Goal: Use online tool/utility: Utilize a website feature to perform a specific function

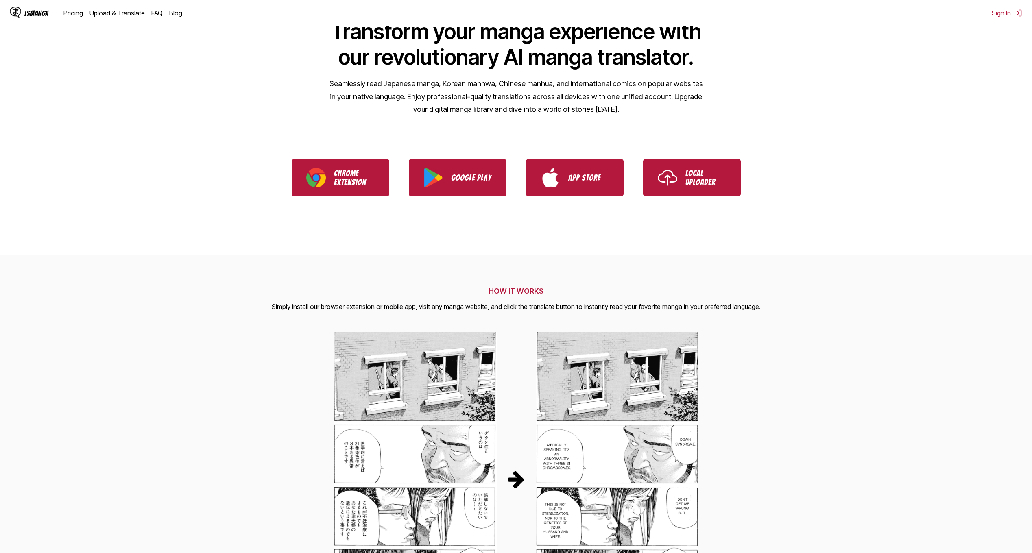
scroll to position [81, 0]
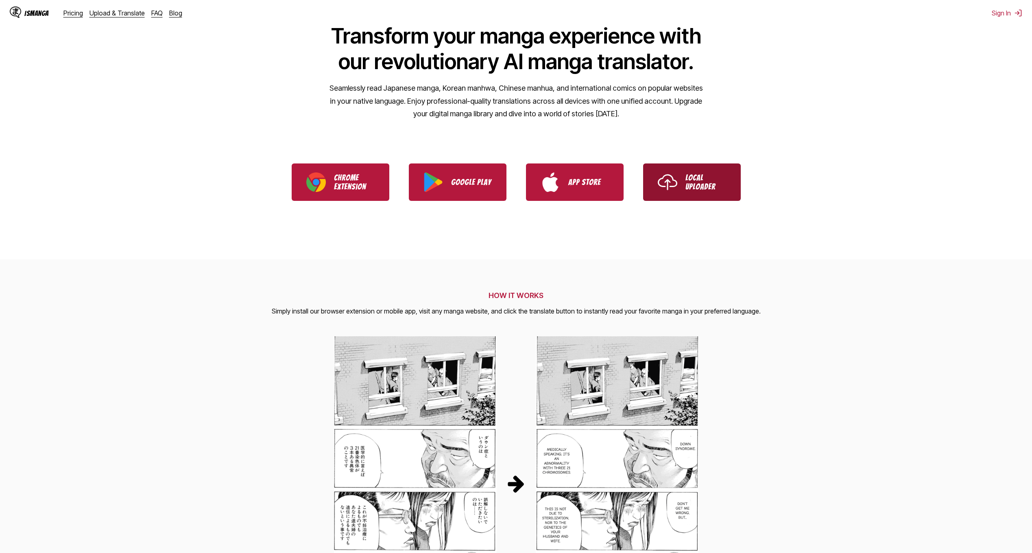
click at [686, 184] on p "Local Uploader" at bounding box center [705, 182] width 41 height 18
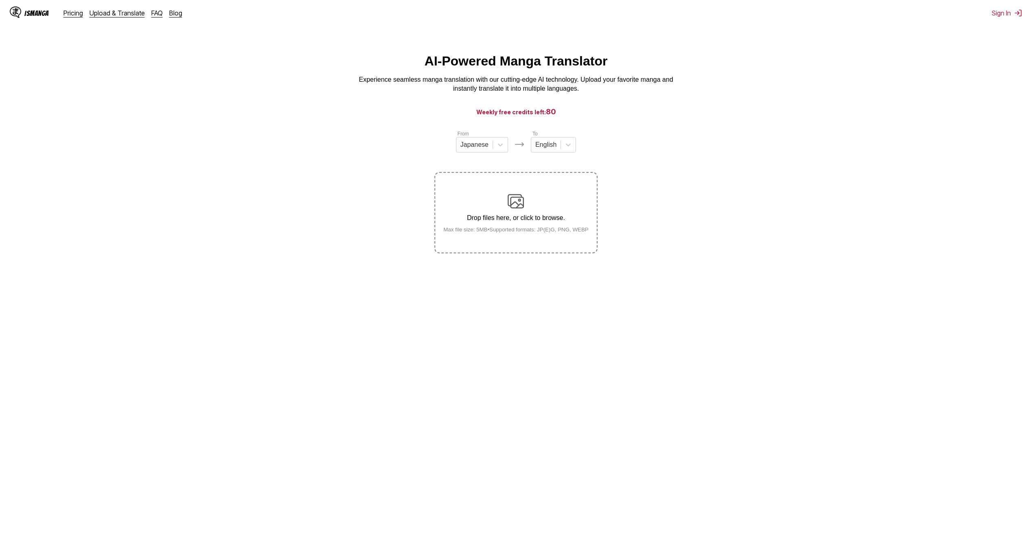
click at [514, 203] on img at bounding box center [516, 201] width 16 height 16
click at [0, 0] on input "Drop files here, or click to browse. Max file size: 5MB • Supported formats: JP…" at bounding box center [0, 0] width 0 height 0
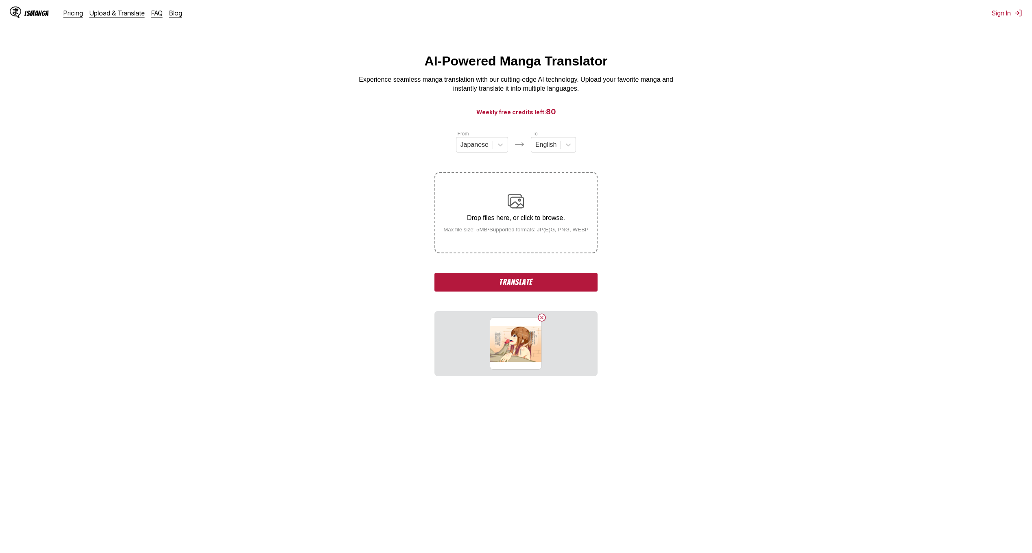
click at [547, 283] on button "Translate" at bounding box center [515, 282] width 163 height 19
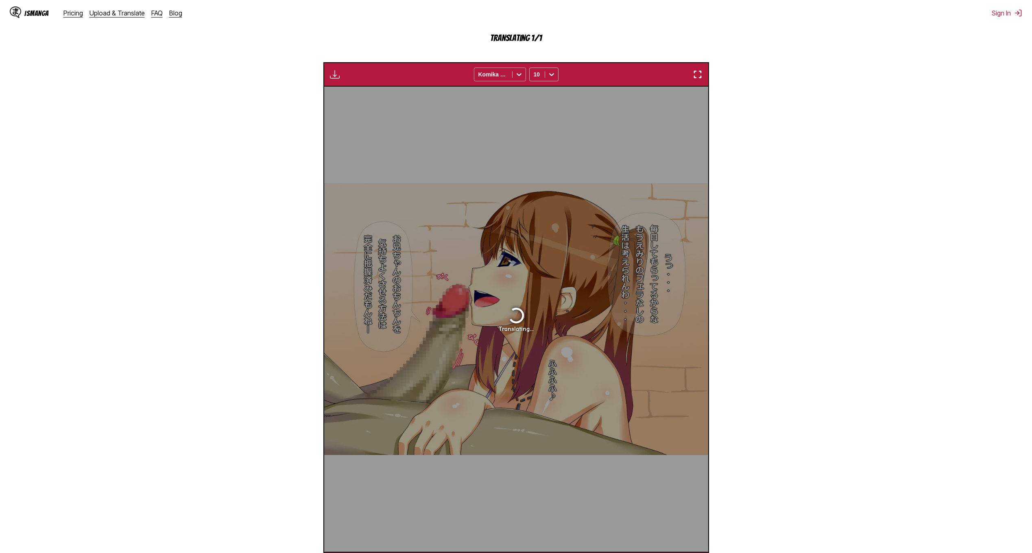
click at [520, 77] on icon at bounding box center [519, 74] width 8 height 8
click at [550, 77] on icon at bounding box center [551, 74] width 8 height 8
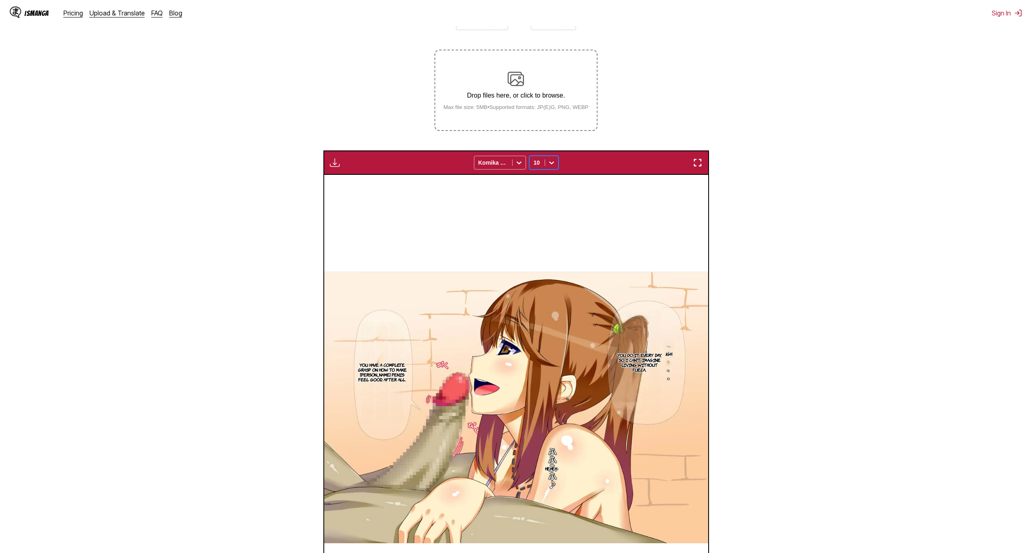
scroll to position [26, 0]
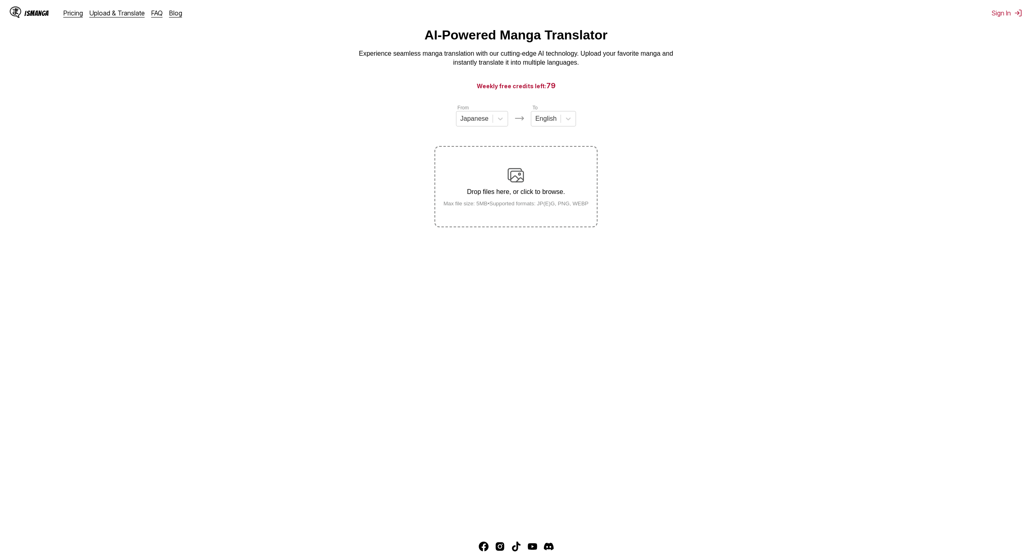
click at [514, 179] on img at bounding box center [516, 175] width 16 height 16
click at [0, 0] on input "Drop files here, or click to browse. Max file size: 5MB • Supported formats: JP…" at bounding box center [0, 0] width 0 height 0
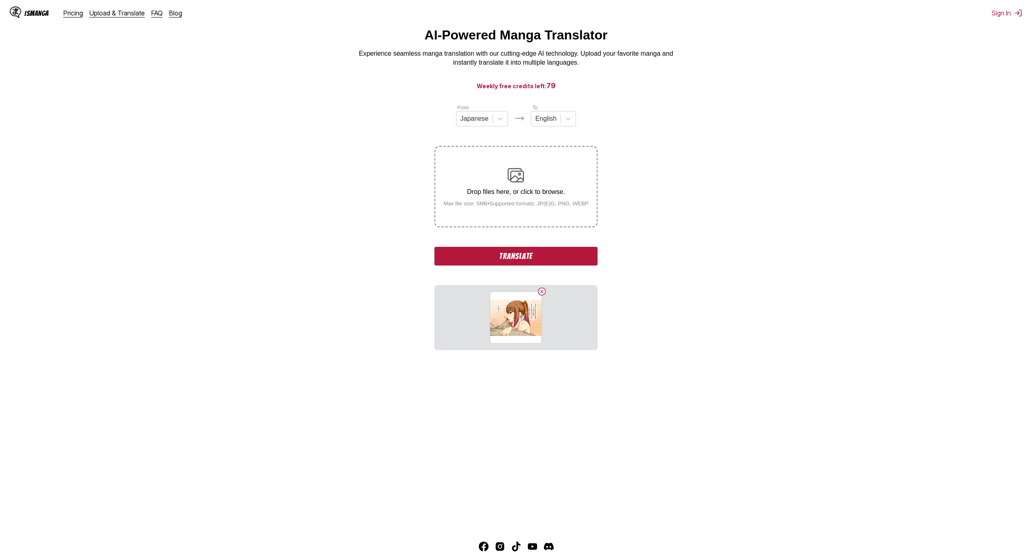
click at [537, 258] on button "Translate" at bounding box center [515, 256] width 163 height 19
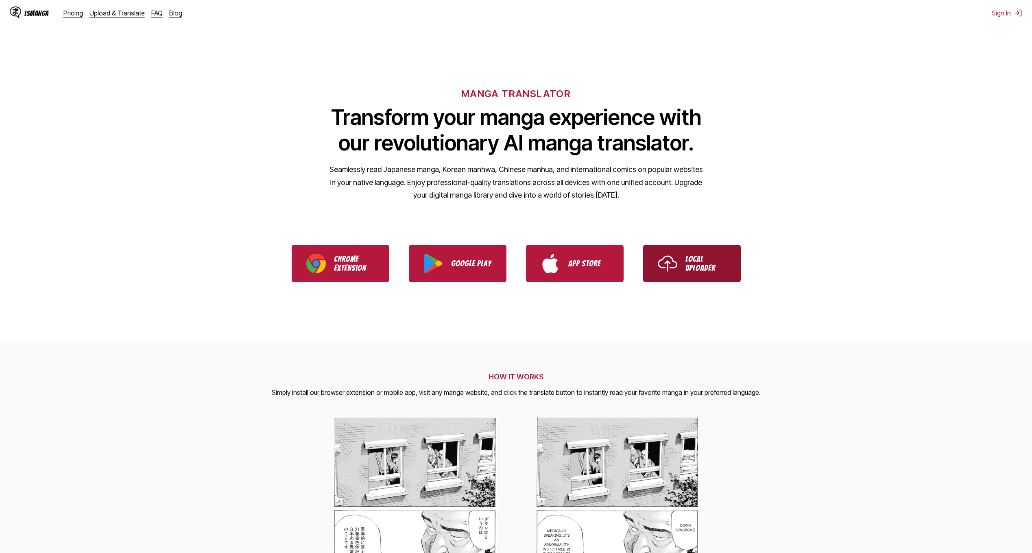
click at [698, 271] on p "Local Uploader" at bounding box center [705, 264] width 41 height 18
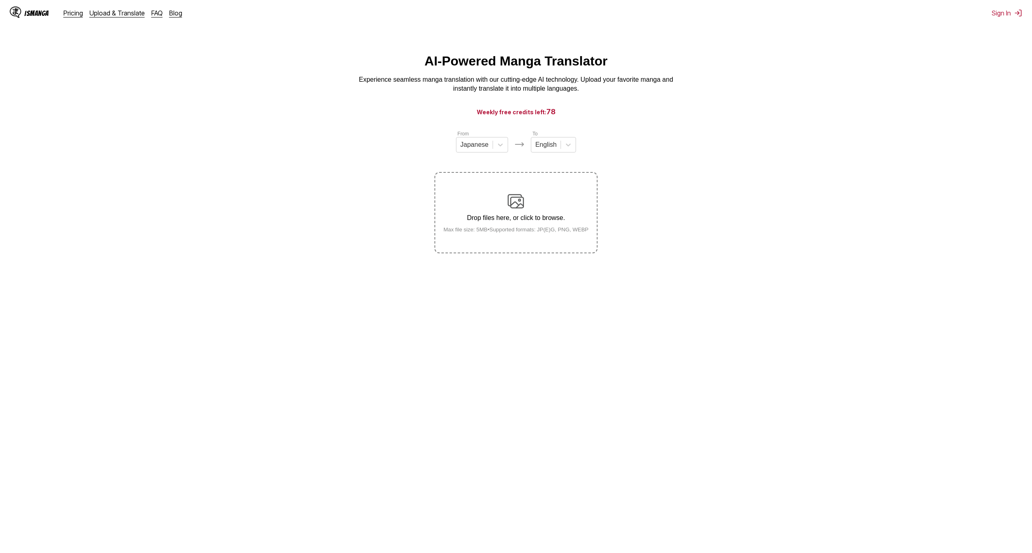
click at [514, 204] on img at bounding box center [516, 201] width 16 height 16
click at [0, 0] on input "Drop files here, or click to browse. Max file size: 5MB • Supported formats: JP…" at bounding box center [0, 0] width 0 height 0
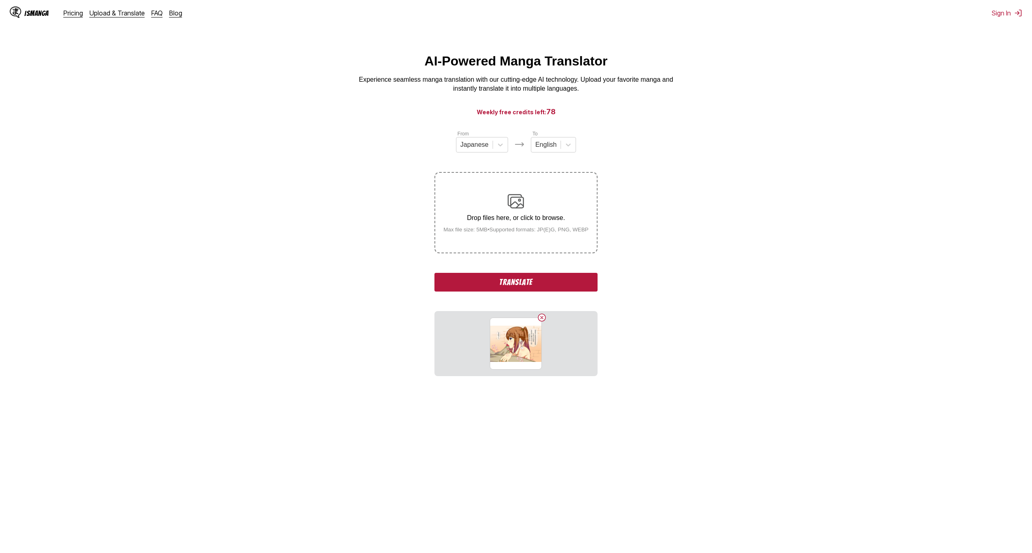
click at [565, 285] on button "Translate" at bounding box center [515, 282] width 163 height 19
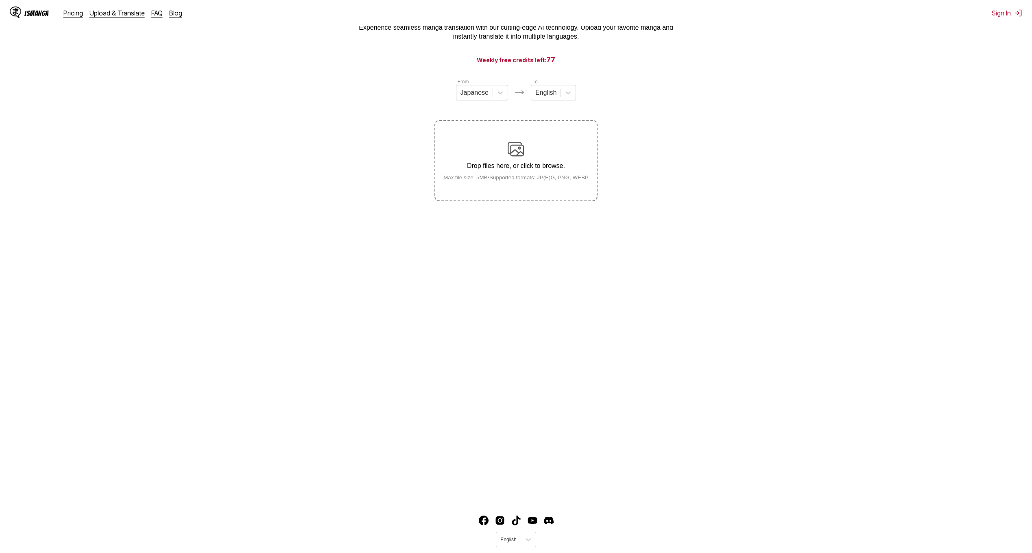
click at [510, 159] on div "Drop files here, or click to browse. Max file size: 5MB • Supported formats: JP…" at bounding box center [516, 160] width 158 height 39
click at [0, 0] on input "Drop files here, or click to browse. Max file size: 5MB • Supported formats: JP…" at bounding box center [0, 0] width 0 height 0
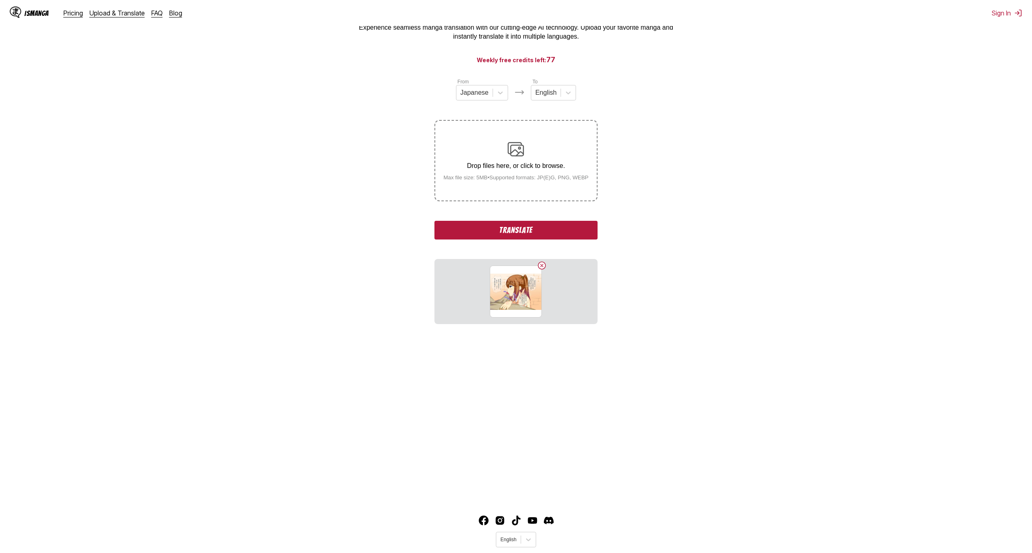
click at [527, 230] on button "Translate" at bounding box center [515, 230] width 163 height 19
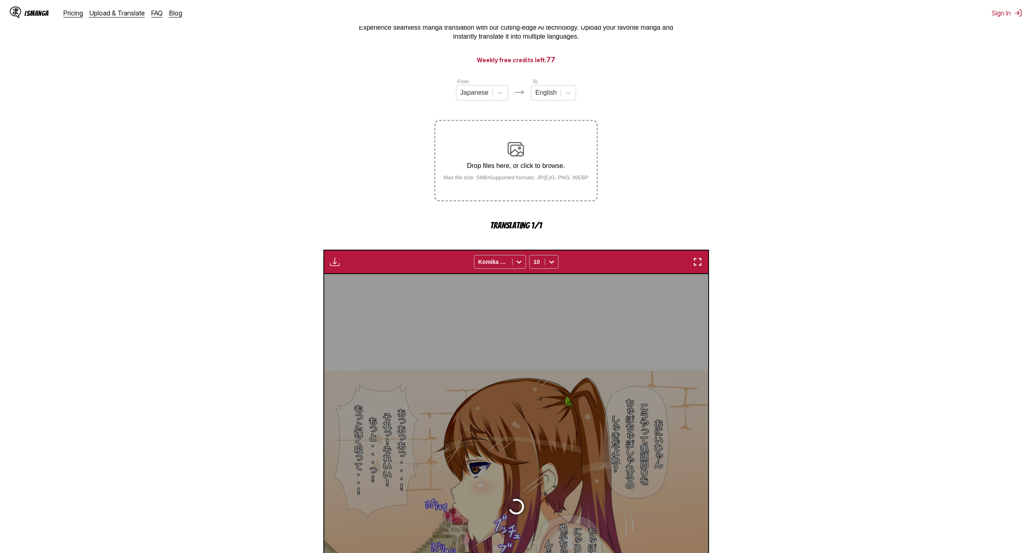
scroll to position [240, 0]
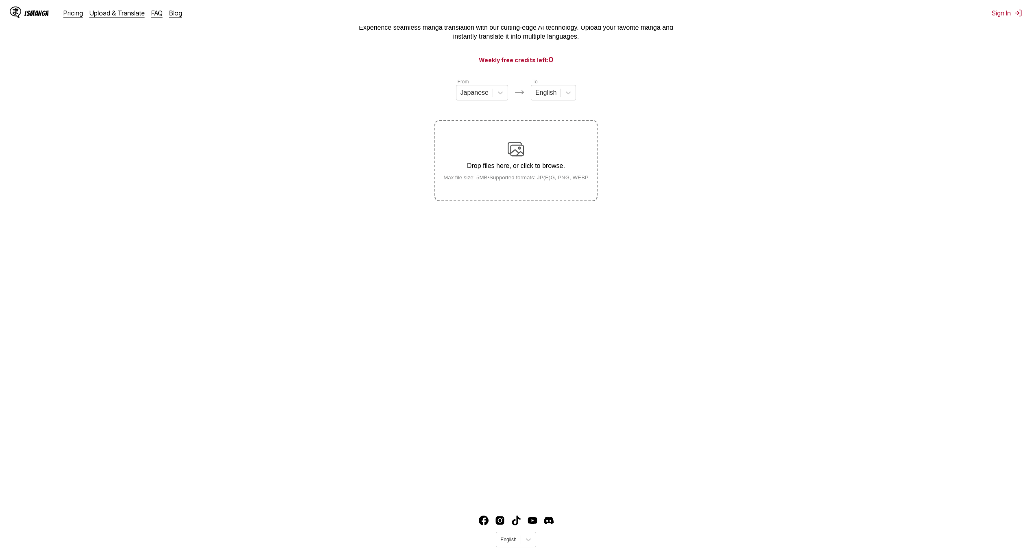
click at [510, 153] on img at bounding box center [516, 149] width 16 height 16
click at [0, 0] on input "Drop files here, or click to browse. Max file size: 5MB • Supported formats: JP…" at bounding box center [0, 0] width 0 height 0
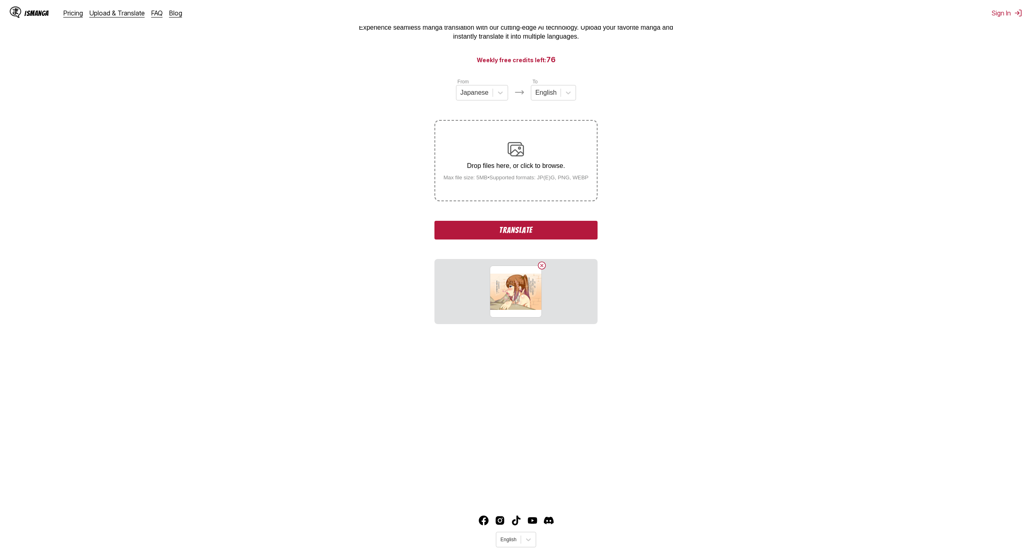
click at [534, 235] on button "Translate" at bounding box center [515, 230] width 163 height 19
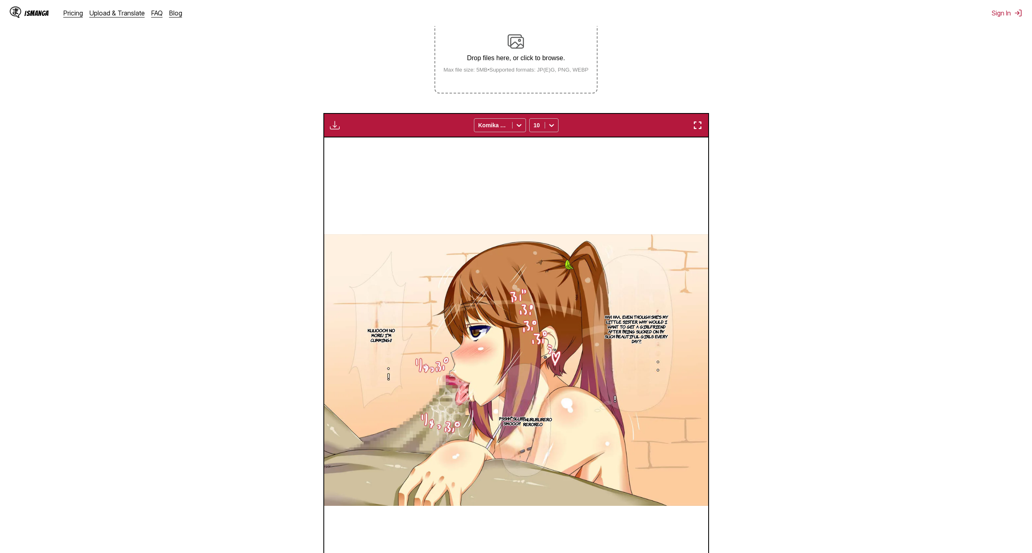
scroll to position [67, 0]
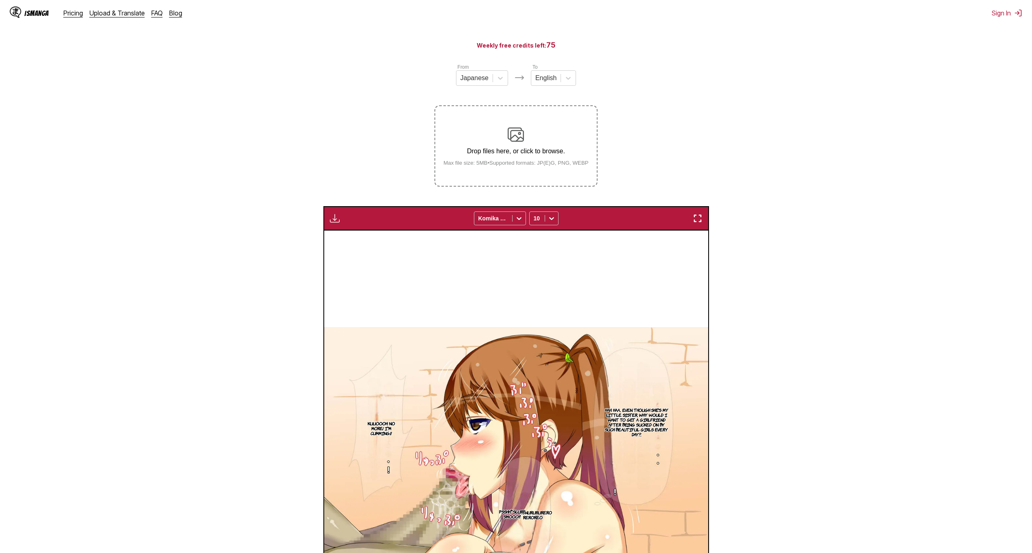
click at [511, 138] on img at bounding box center [516, 134] width 16 height 16
click at [0, 0] on input "Drop files here, or click to browse. Max file size: 5MB • Supported formats: JP…" at bounding box center [0, 0] width 0 height 0
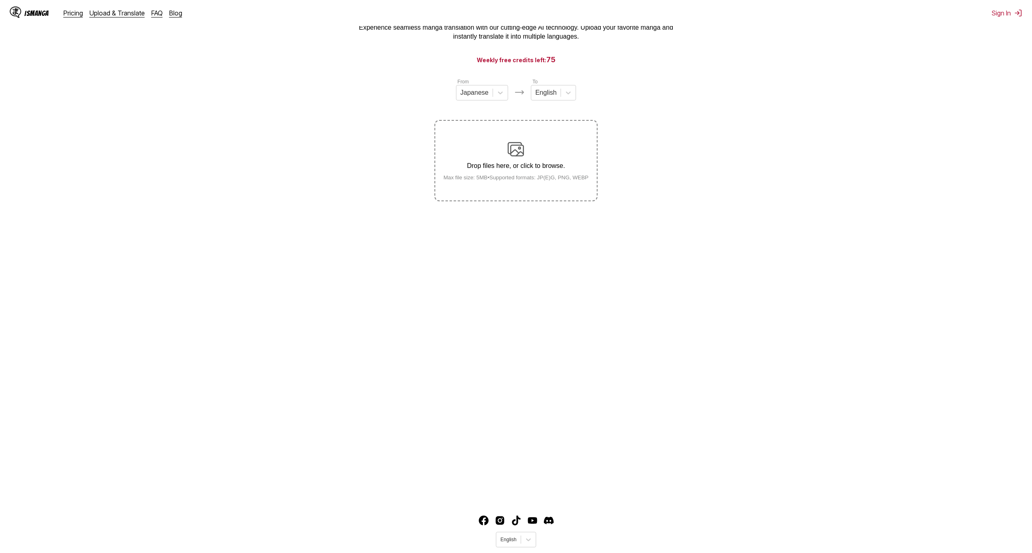
click at [507, 156] on div "Drop files here, or click to browse. Max file size: 5MB • Supported formats: JP…" at bounding box center [516, 160] width 158 height 39
click at [0, 0] on input "Drop files here, or click to browse. Max file size: 5MB • Supported formats: JP…" at bounding box center [0, 0] width 0 height 0
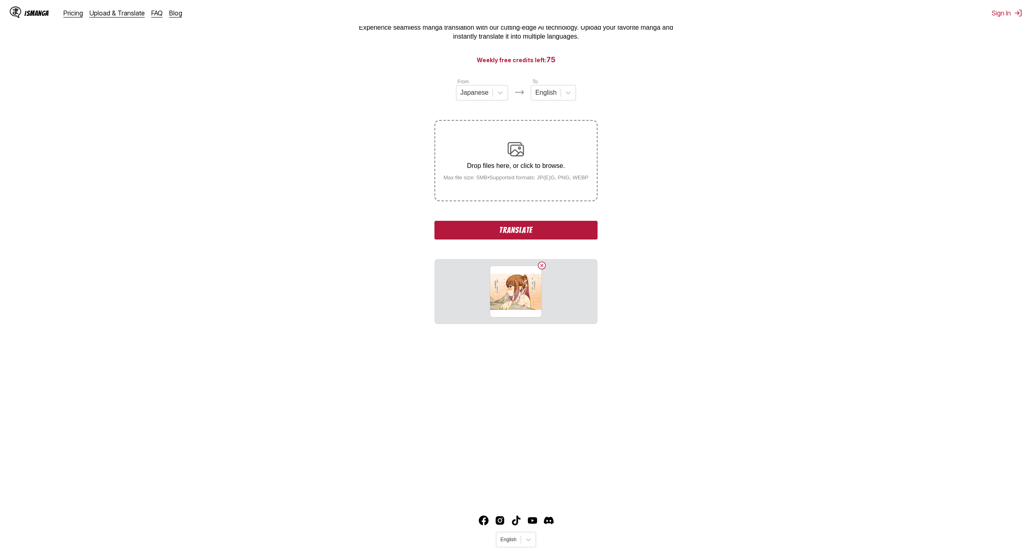
click at [579, 237] on button "Translate" at bounding box center [515, 230] width 163 height 19
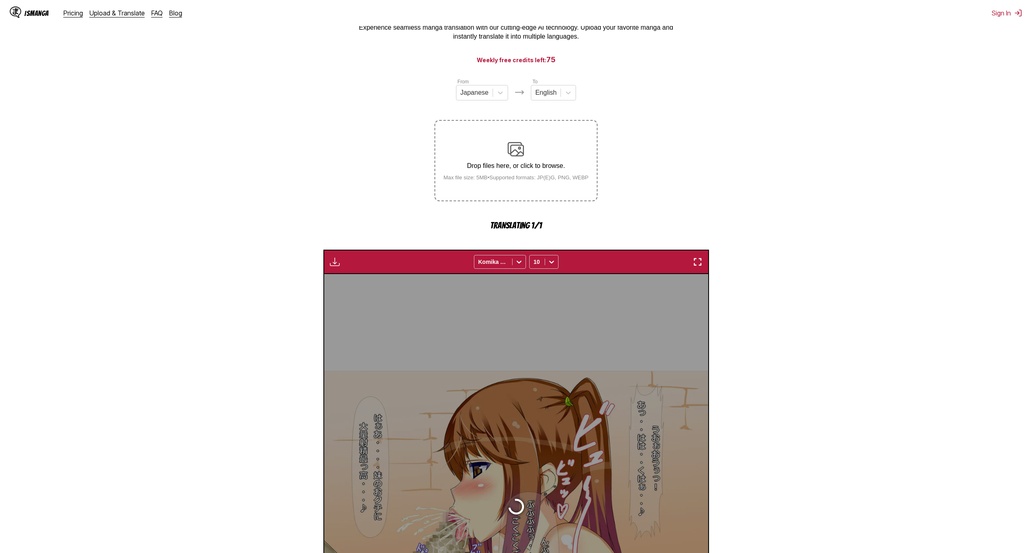
scroll to position [240, 0]
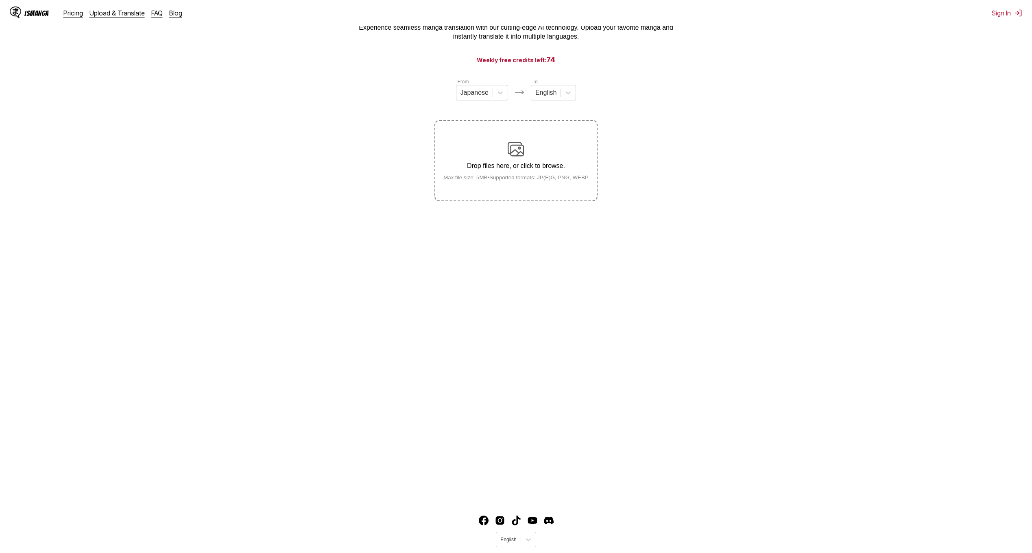
click at [516, 157] on img at bounding box center [516, 149] width 16 height 16
click at [0, 0] on input "Drop files here, or click to browse. Max file size: 5MB • Supported formats: JP…" at bounding box center [0, 0] width 0 height 0
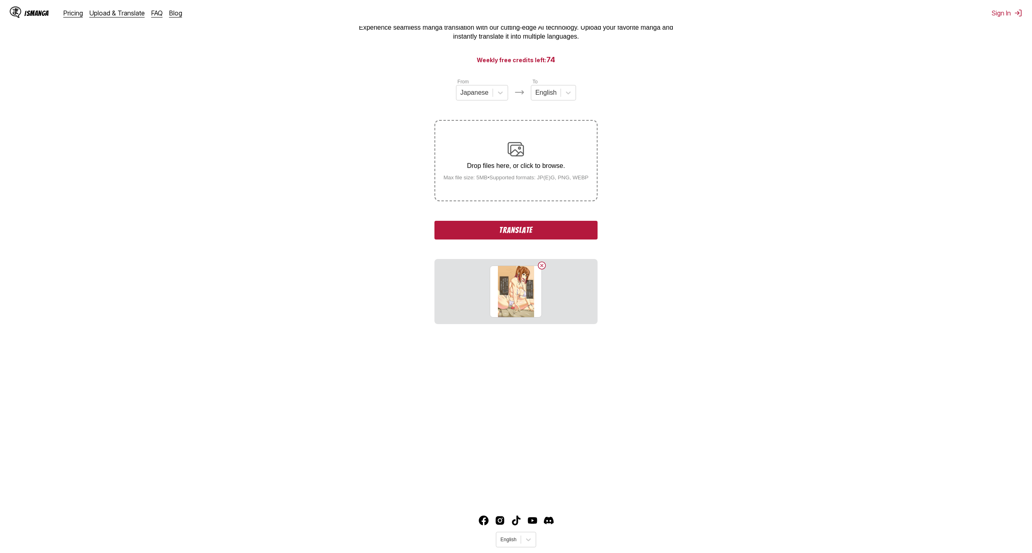
click at [524, 230] on button "Translate" at bounding box center [515, 230] width 163 height 19
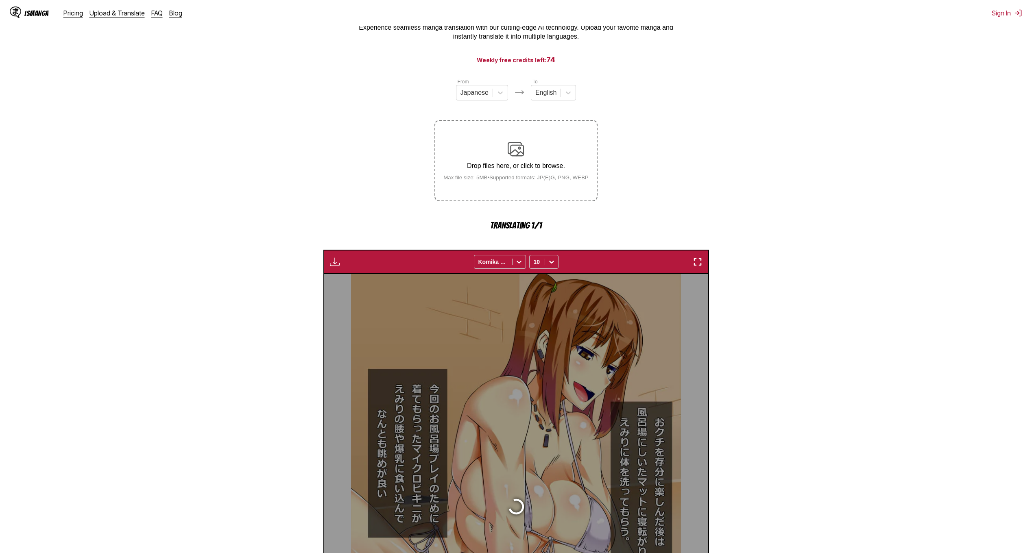
scroll to position [240, 0]
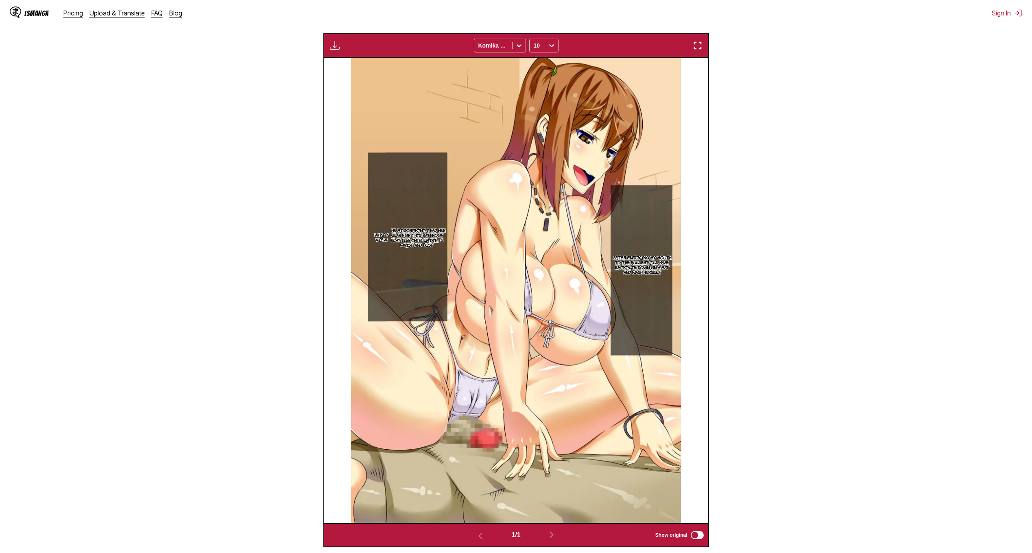
drag, startPoint x: 920, startPoint y: 310, endPoint x: 969, endPoint y: 177, distance: 142.6
click at [920, 310] on section "From Japanese To English Drop files here, or click to browse. Max file size: 5M…" at bounding box center [516, 218] width 1019 height 657
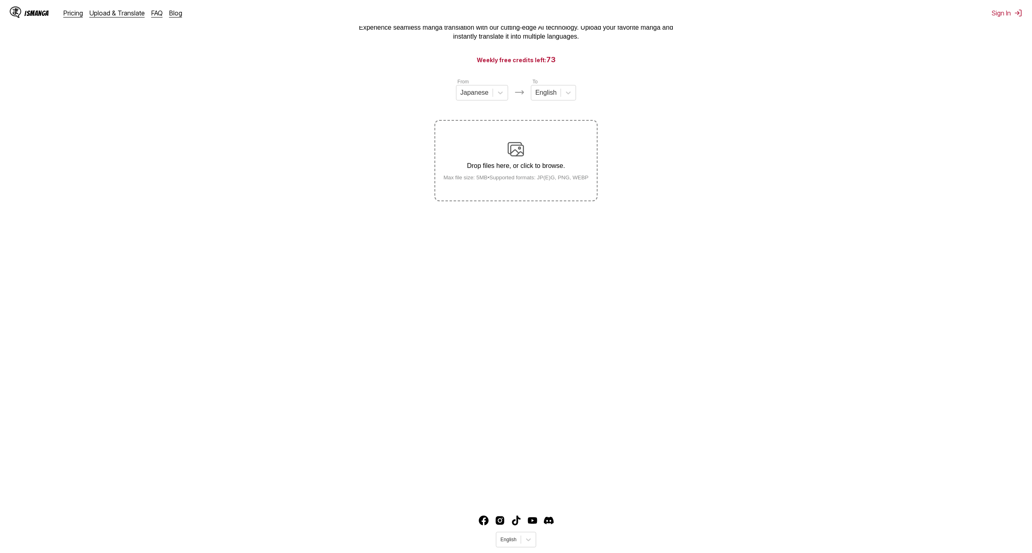
click at [513, 152] on img at bounding box center [516, 149] width 16 height 16
click at [0, 0] on input "Drop files here, or click to browse. Max file size: 5MB • Supported formats: JP…" at bounding box center [0, 0] width 0 height 0
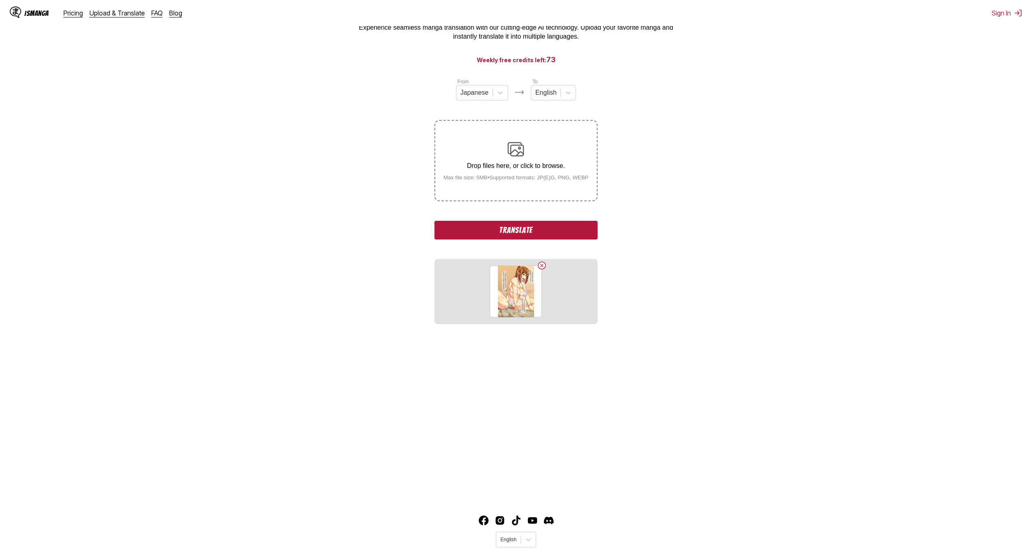
click at [535, 234] on button "Translate" at bounding box center [515, 230] width 163 height 19
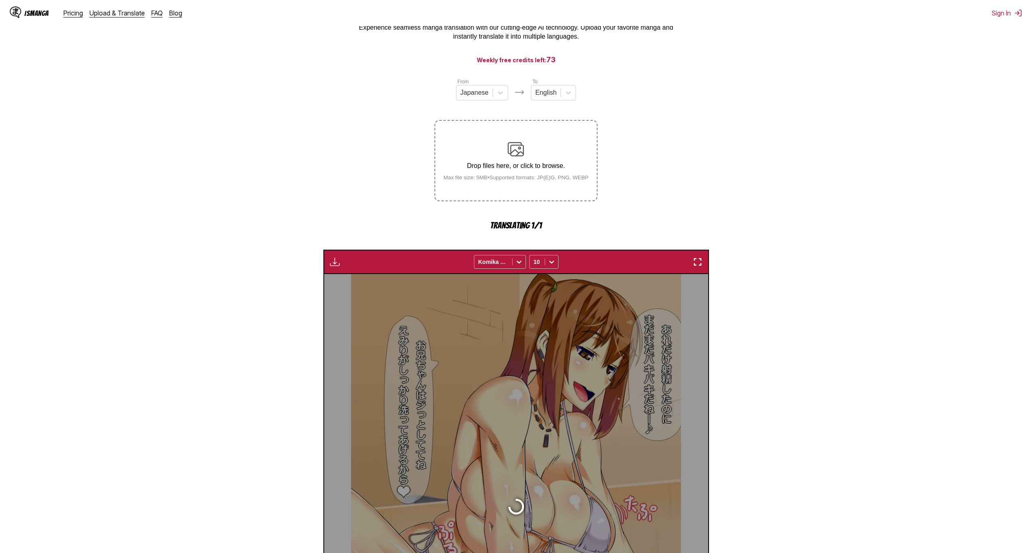
scroll to position [240, 0]
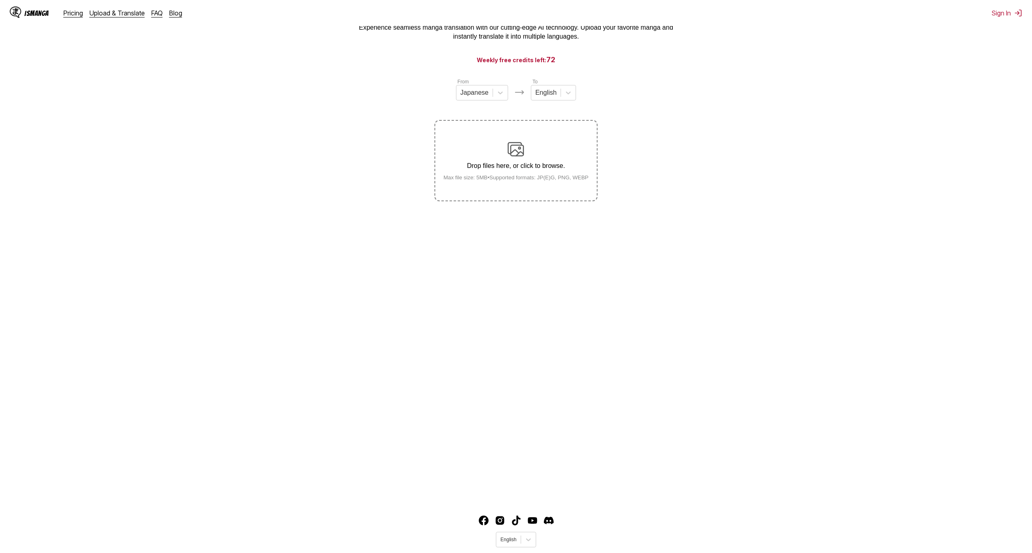
click at [510, 151] on img at bounding box center [516, 149] width 16 height 16
click at [0, 0] on input "Drop files here, or click to browse. Max file size: 5MB • Supported formats: JP…" at bounding box center [0, 0] width 0 height 0
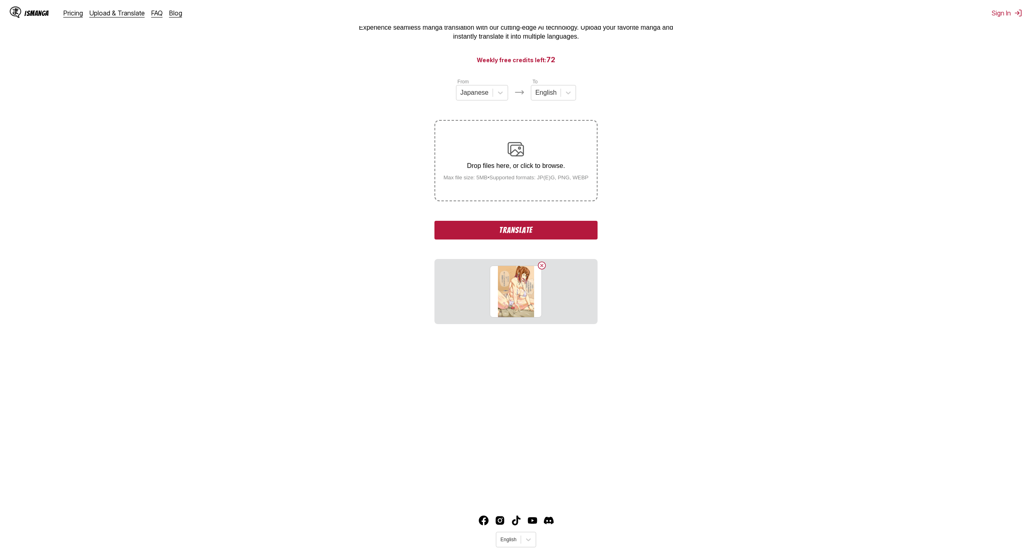
click at [532, 230] on button "Translate" at bounding box center [515, 230] width 163 height 19
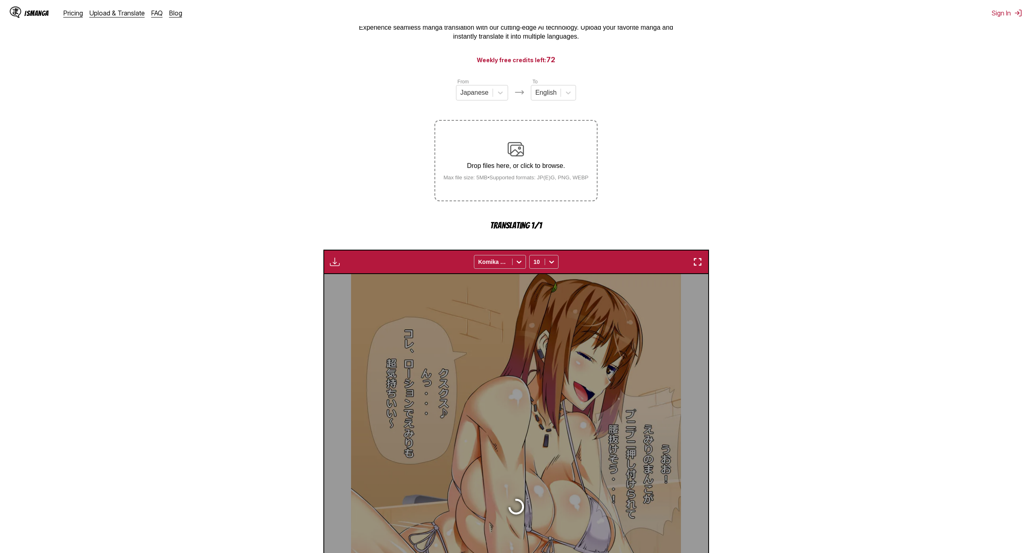
scroll to position [240, 0]
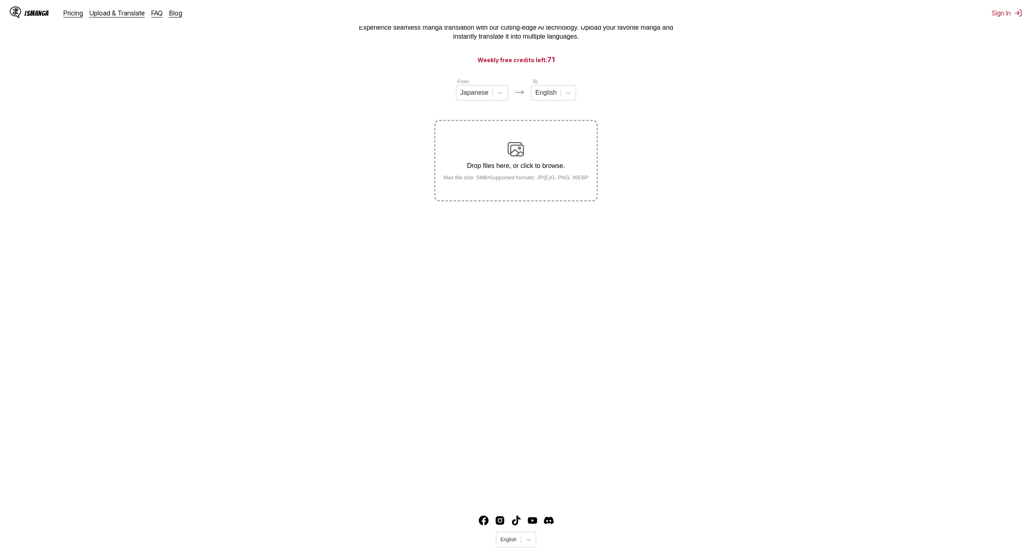
click at [515, 152] on img at bounding box center [516, 149] width 16 height 16
click at [0, 0] on input "Drop files here, or click to browse. Max file size: 5MB • Supported formats: JP…" at bounding box center [0, 0] width 0 height 0
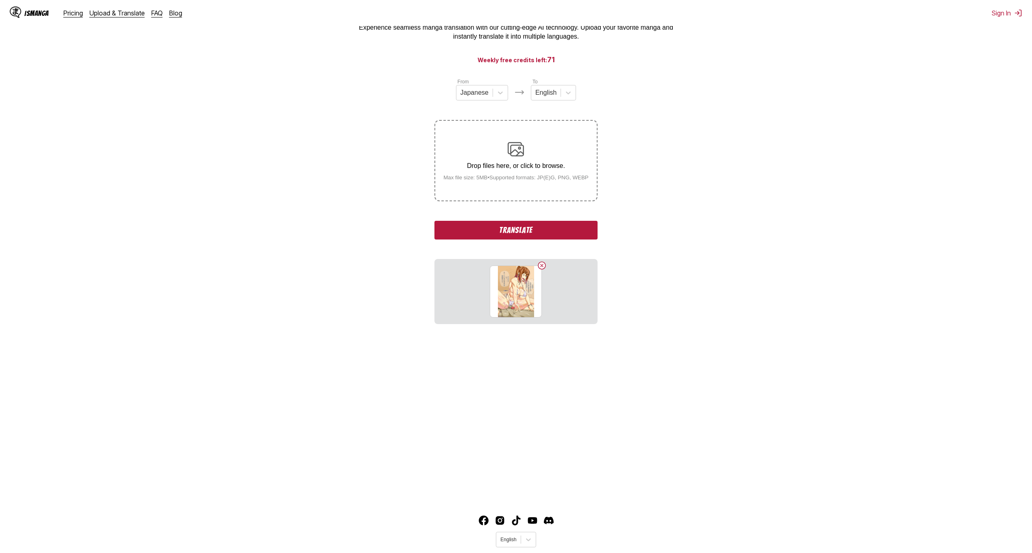
click at [515, 229] on button "Translate" at bounding box center [515, 230] width 163 height 19
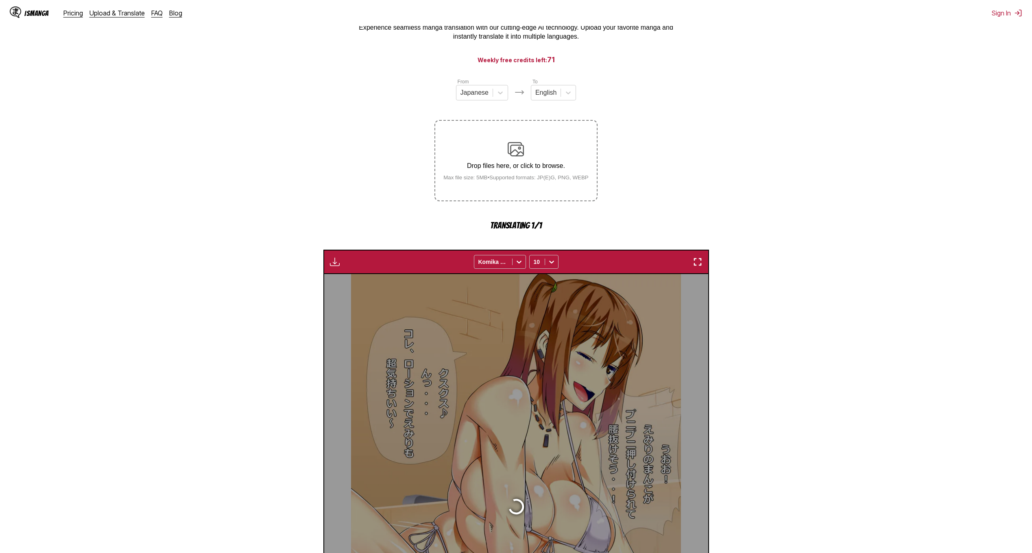
scroll to position [240, 0]
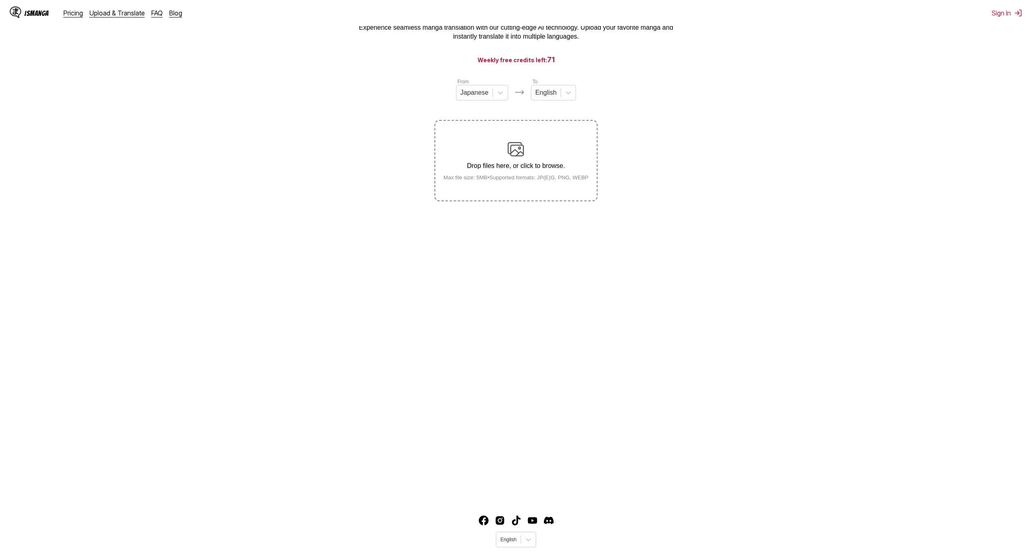
click at [516, 155] on img at bounding box center [516, 149] width 16 height 16
click at [0, 0] on input "Drop files here, or click to browse. Max file size: 5MB • Supported formats: JP…" at bounding box center [0, 0] width 0 height 0
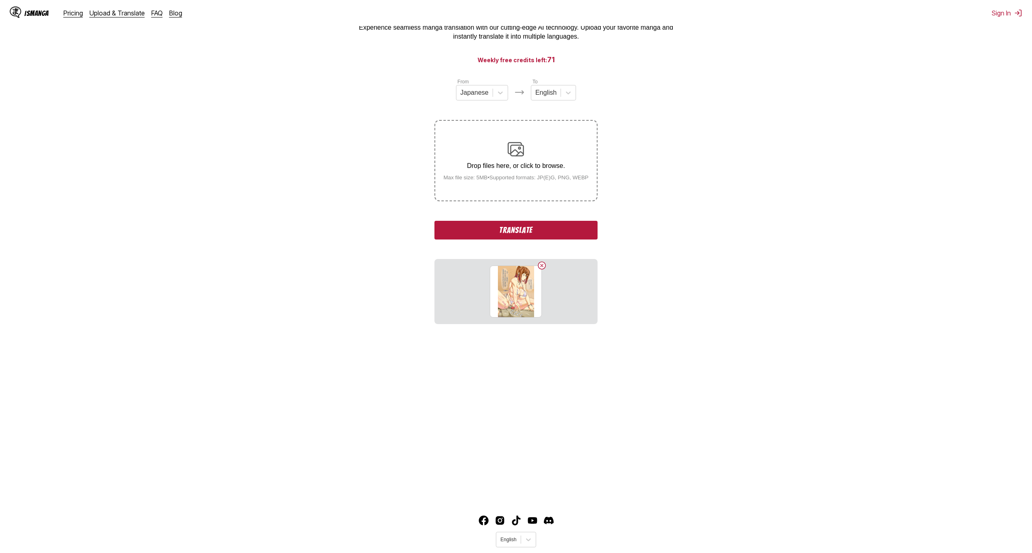
click at [532, 229] on button "Translate" at bounding box center [515, 230] width 163 height 19
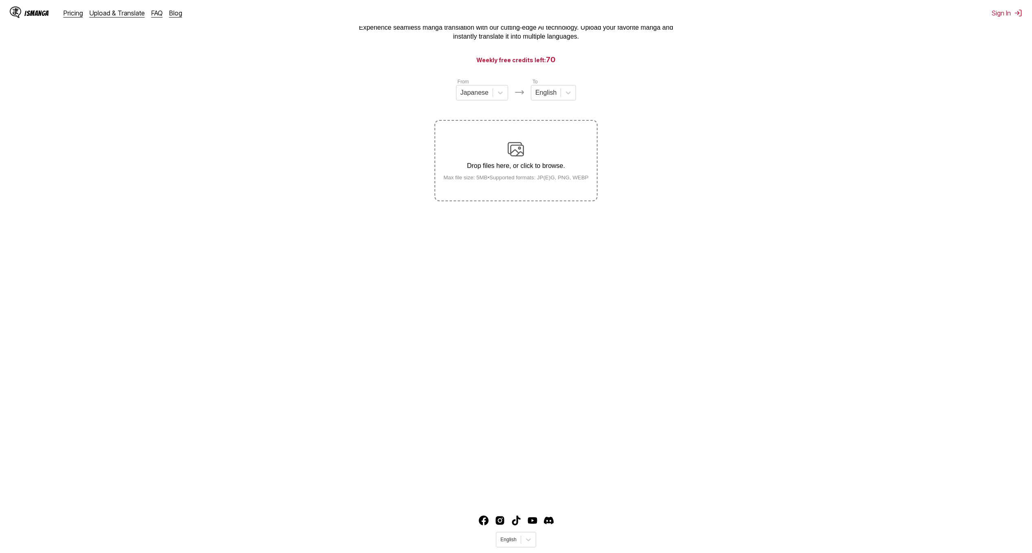
click at [519, 150] on img at bounding box center [516, 149] width 16 height 16
click at [0, 0] on input "Drop files here, or click to browse. Max file size: 5MB • Supported formats: JP…" at bounding box center [0, 0] width 0 height 0
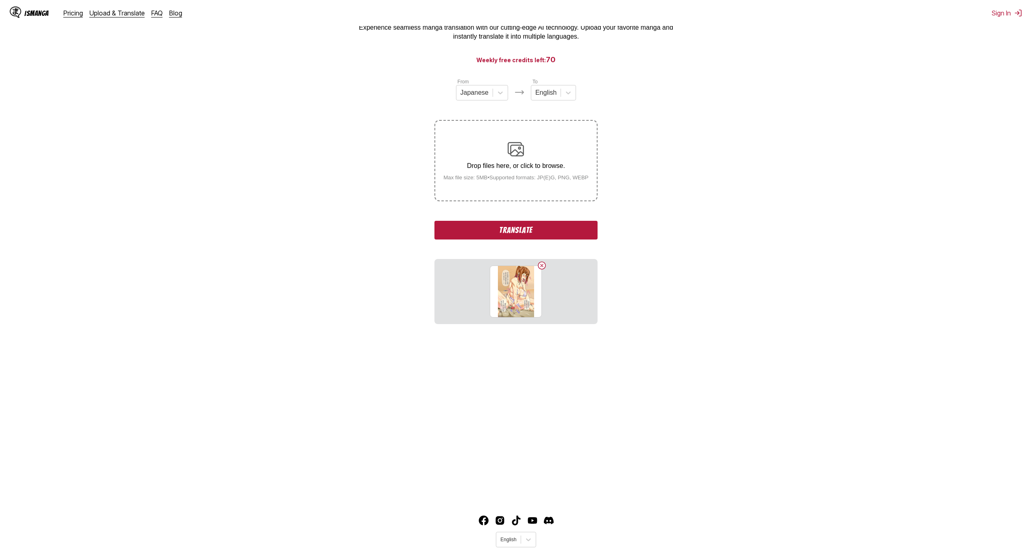
click at [531, 234] on button "Translate" at bounding box center [515, 230] width 163 height 19
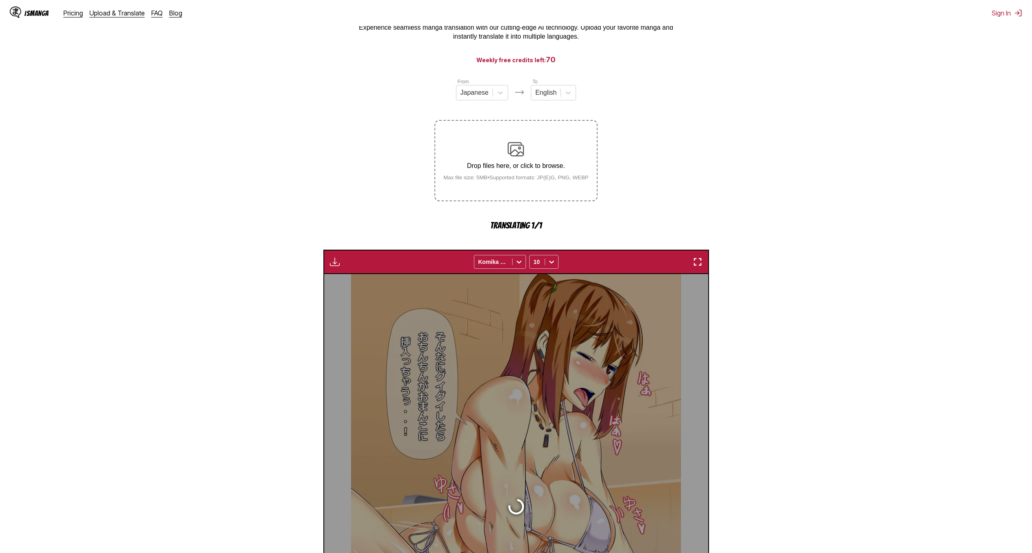
scroll to position [240, 0]
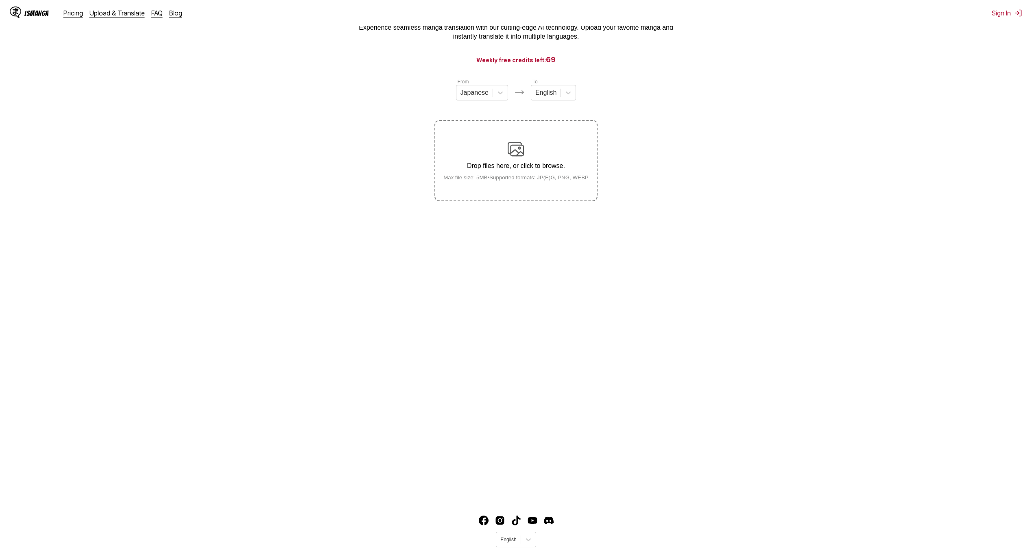
click at [514, 157] on img at bounding box center [516, 149] width 16 height 16
click at [0, 0] on input "Drop files here, or click to browse. Max file size: 5MB • Supported formats: JP…" at bounding box center [0, 0] width 0 height 0
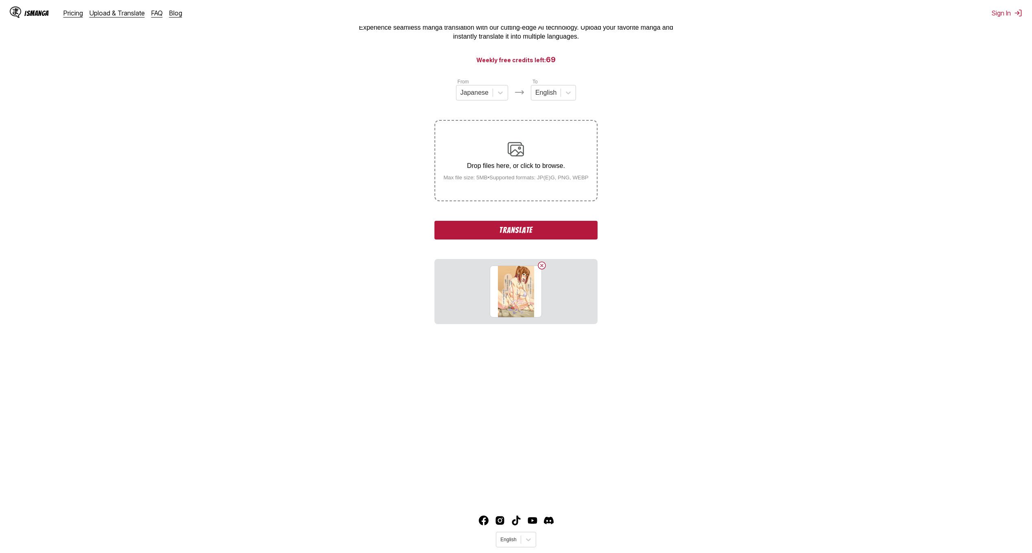
click at [527, 231] on button "Translate" at bounding box center [515, 230] width 163 height 19
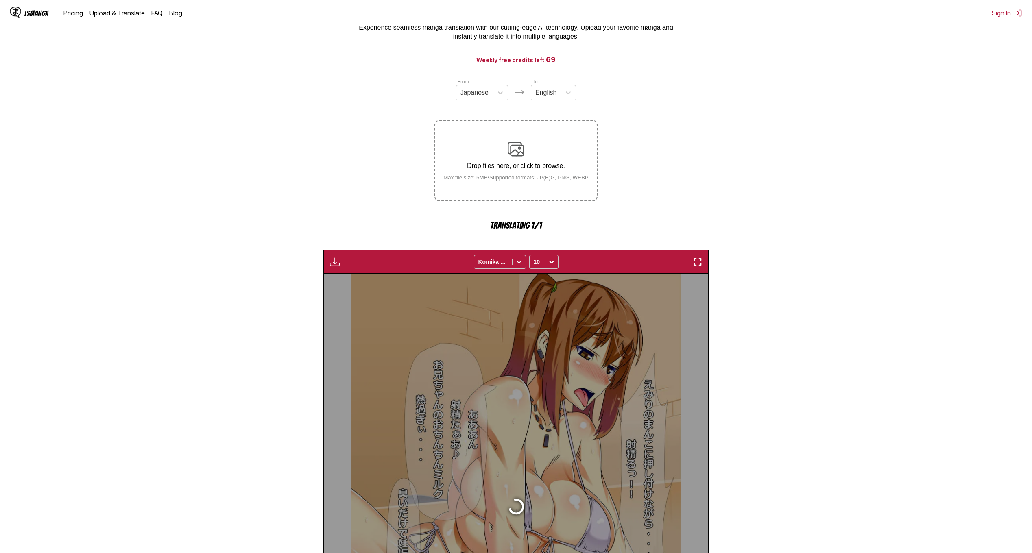
scroll to position [240, 0]
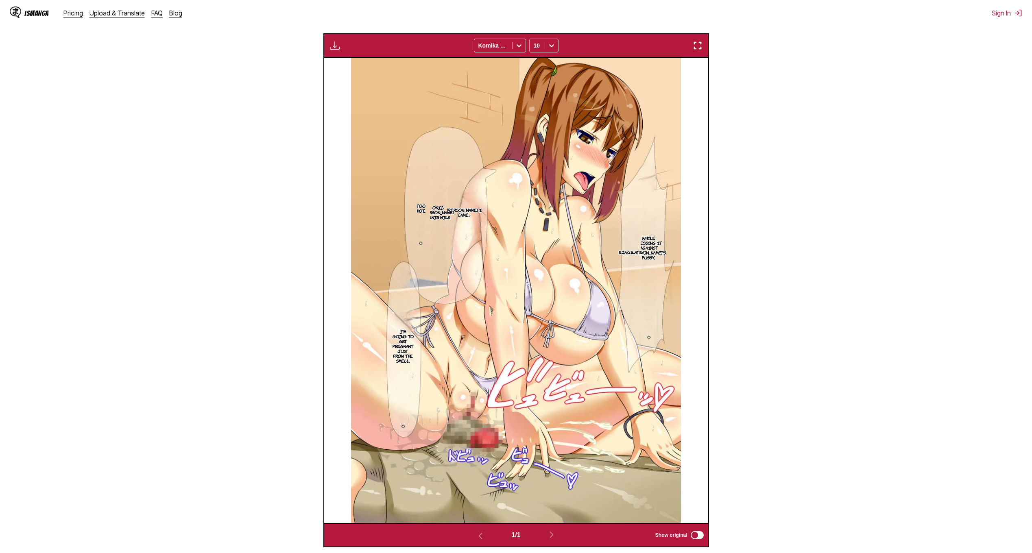
click at [334, 96] on div "While pressing it against Emiri's pussy,.. Ejaculate!! Aaahn, I came♪ Onii-chan…" at bounding box center [516, 290] width 384 height 465
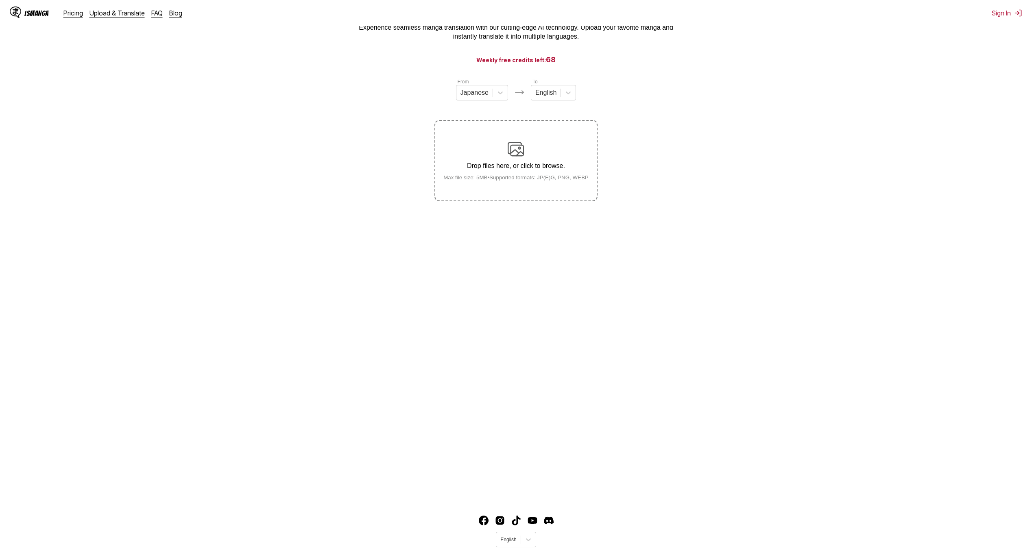
click at [511, 154] on img at bounding box center [516, 149] width 16 height 16
click at [0, 0] on input "Drop files here, or click to browse. Max file size: 5MB • Supported formats: JP…" at bounding box center [0, 0] width 0 height 0
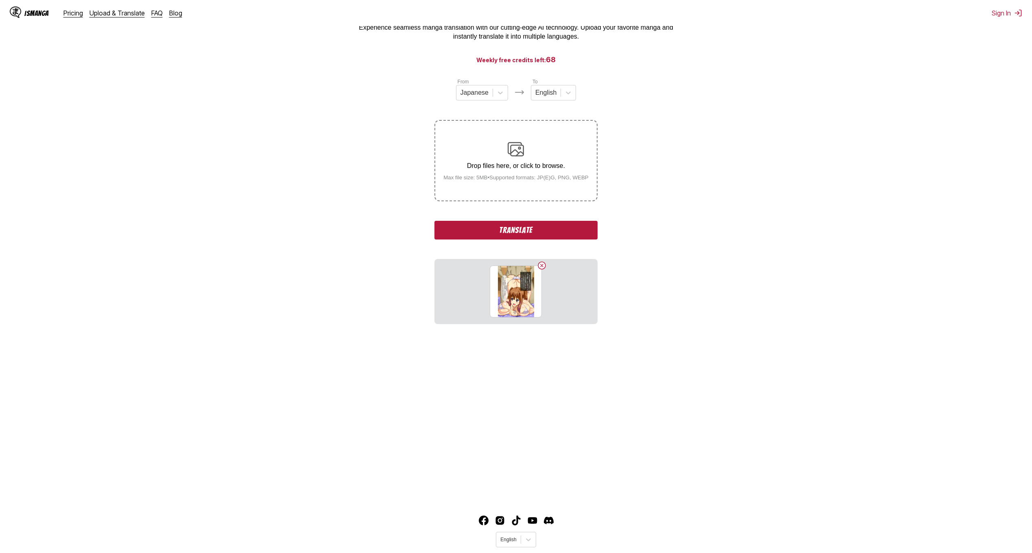
click at [547, 231] on button "Translate" at bounding box center [515, 230] width 163 height 19
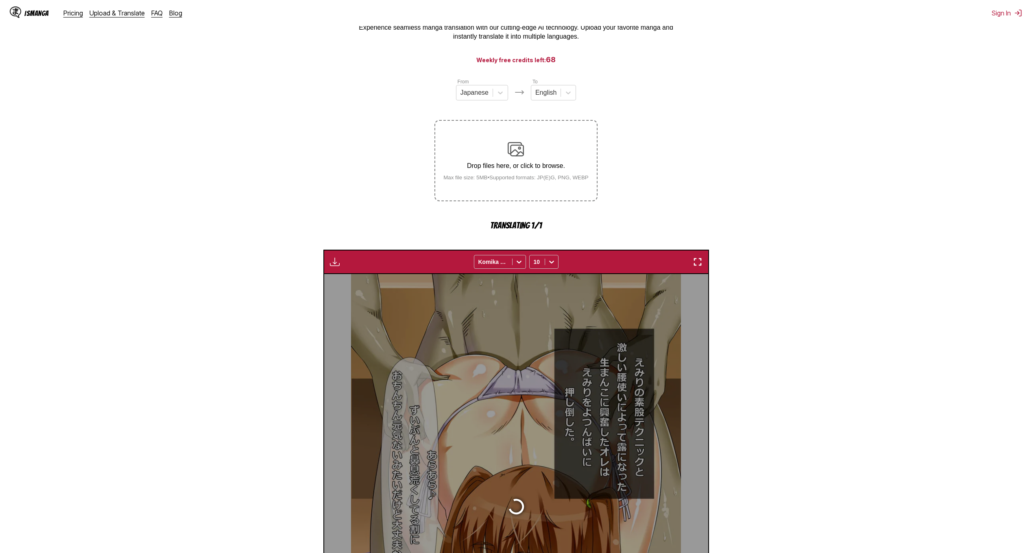
scroll to position [240, 0]
